Goal: Task Accomplishment & Management: Manage account settings

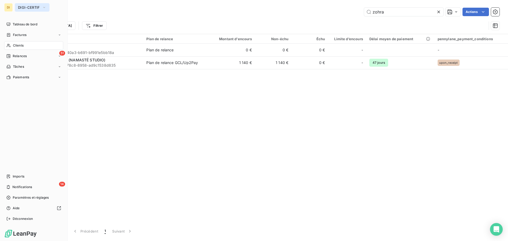
click at [23, 8] on span "DIGI-CERTIF" at bounding box center [29, 7] width 22 height 4
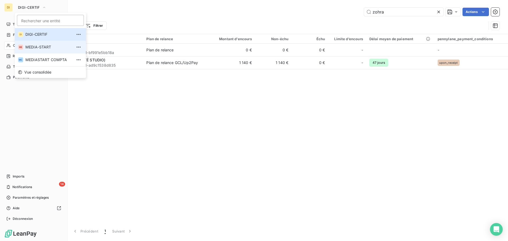
click at [30, 43] on li "ME MEDIA-START" at bounding box center [50, 47] width 71 height 13
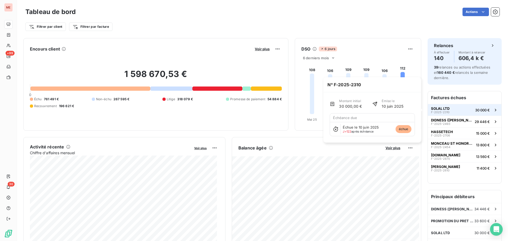
click at [433, 109] on span "SOLAL LTD" at bounding box center [440, 108] width 19 height 4
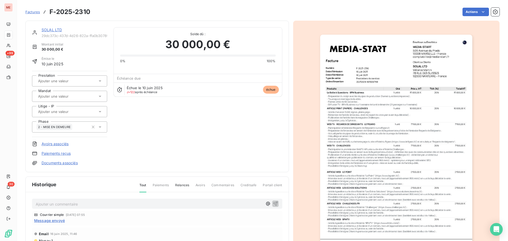
click at [53, 31] on link "SOLAL LTD" at bounding box center [52, 30] width 20 height 5
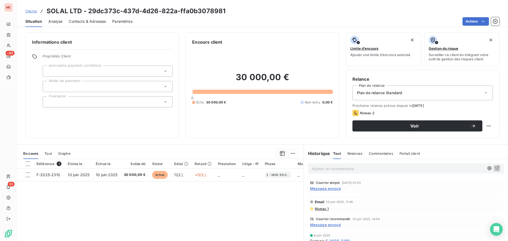
click at [335, 224] on span "Message envoyé" at bounding box center [325, 225] width 31 height 6
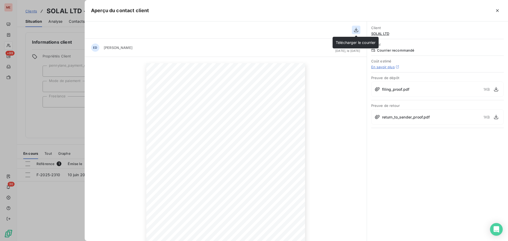
click at [356, 29] on icon "button" at bounding box center [356, 29] width 5 height 5
click at [416, 136] on div "Client SOLAL LTD Canal Courrier recommandé Coût estimé En savoir plus Preuve de…" at bounding box center [437, 131] width 141 height 220
click at [498, 116] on icon "button" at bounding box center [496, 116] width 5 height 5
click at [59, 128] on div at bounding box center [254, 120] width 508 height 241
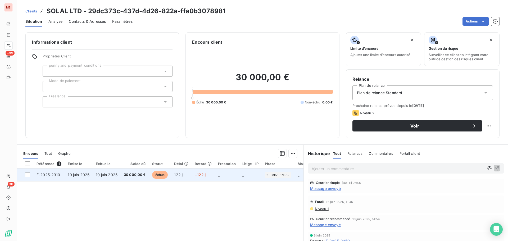
click at [93, 174] on td "10 juin 2025" at bounding box center [107, 175] width 28 height 13
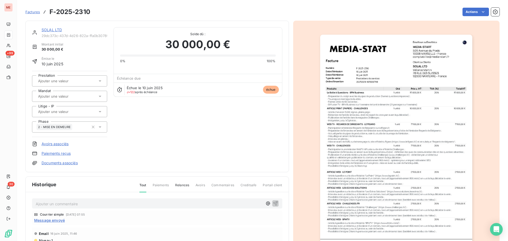
click at [46, 31] on link "SOLAL LTD" at bounding box center [52, 30] width 20 height 5
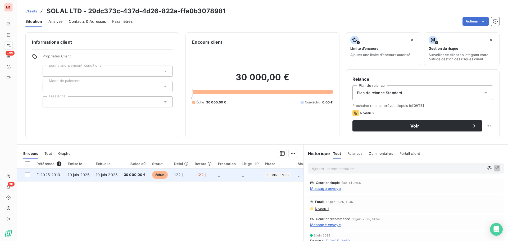
click at [217, 179] on td "_" at bounding box center [227, 175] width 24 height 13
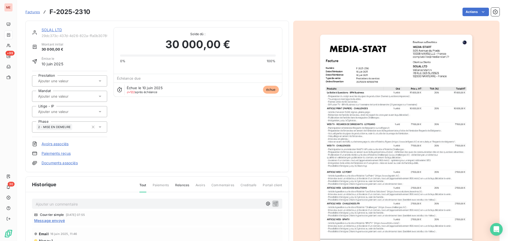
click at [64, 162] on link "Documents associés" at bounding box center [60, 162] width 36 height 5
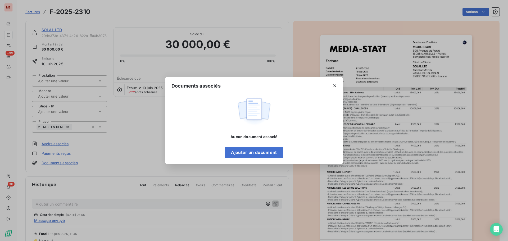
click at [340, 84] on div at bounding box center [335, 86] width 16 height 18
click at [337, 84] on icon "button" at bounding box center [334, 85] width 5 height 5
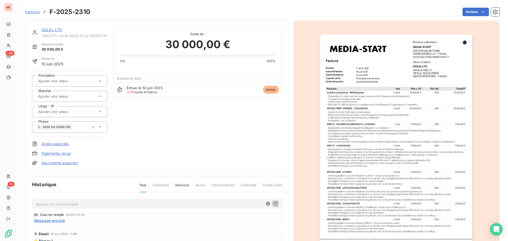
click at [58, 160] on link "Documents associés" at bounding box center [60, 162] width 36 height 5
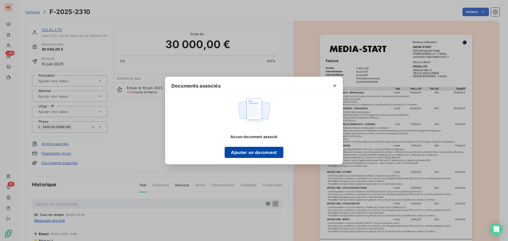
click at [258, 153] on button "Ajouter un document" at bounding box center [254, 152] width 59 height 11
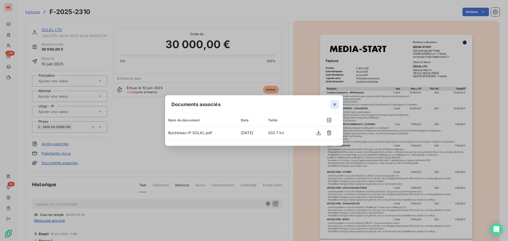
click at [335, 103] on icon "button" at bounding box center [334, 104] width 5 height 5
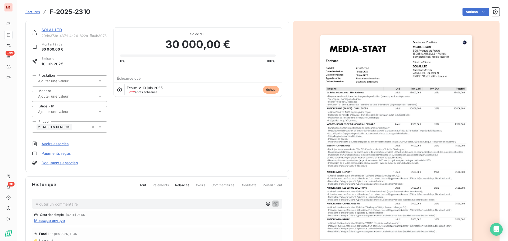
click at [63, 163] on link "Documents associés" at bounding box center [60, 162] width 36 height 5
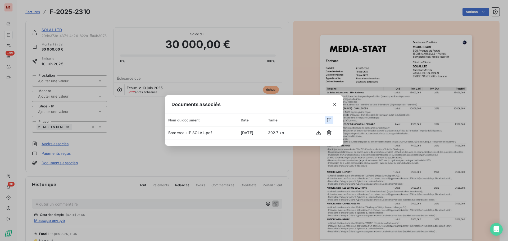
click at [331, 118] on icon "button" at bounding box center [329, 120] width 5 height 5
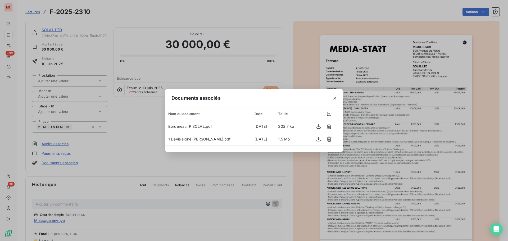
click at [424, 99] on div "Documents associés Nom du document Date Taille Bordereau IP SOLAL.pdf [DATE] 30…" at bounding box center [254, 120] width 508 height 241
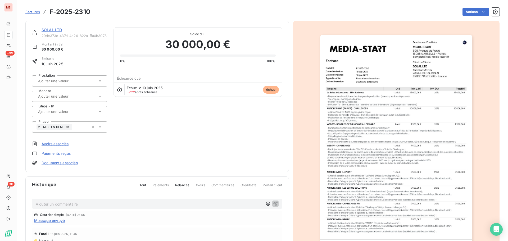
click at [393, 92] on img "button" at bounding box center [396, 143] width 152 height 216
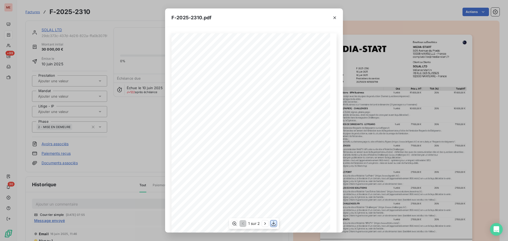
click at [276, 222] on icon "button" at bounding box center [273, 223] width 5 height 5
click at [336, 20] on icon "button" at bounding box center [334, 17] width 5 height 5
